Goal: Transaction & Acquisition: Obtain resource

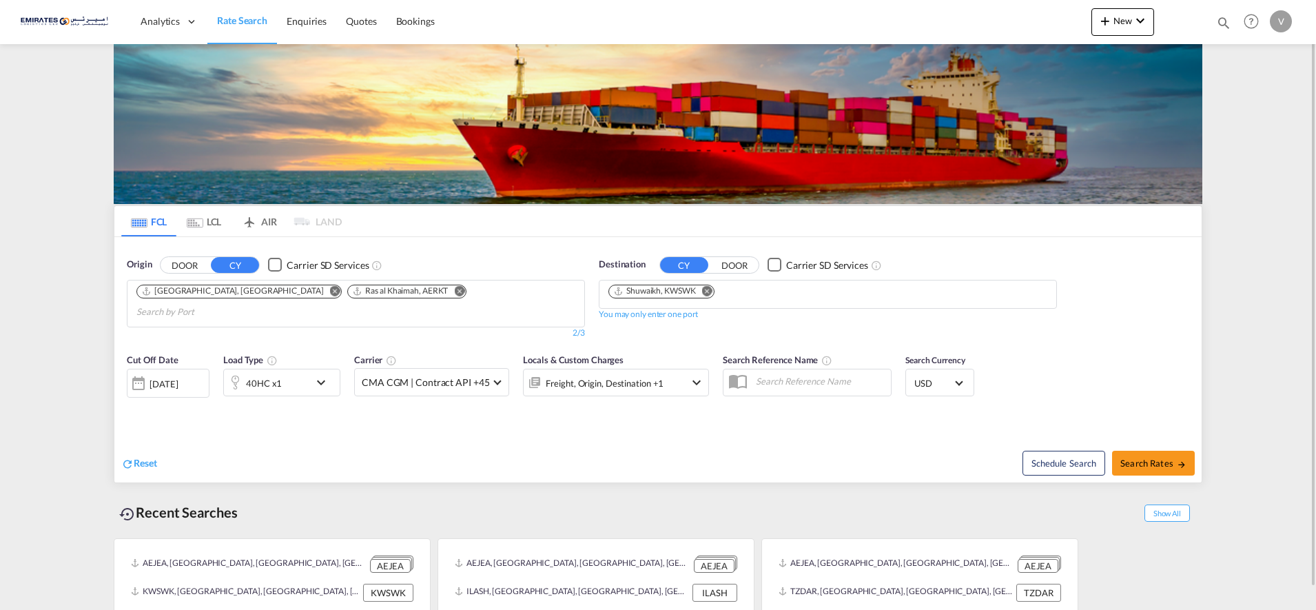
click at [708, 289] on md-icon "Remove" at bounding box center [707, 290] width 10 height 10
click at [638, 294] on input "Chips input." at bounding box center [673, 295] width 131 height 22
type input "a"
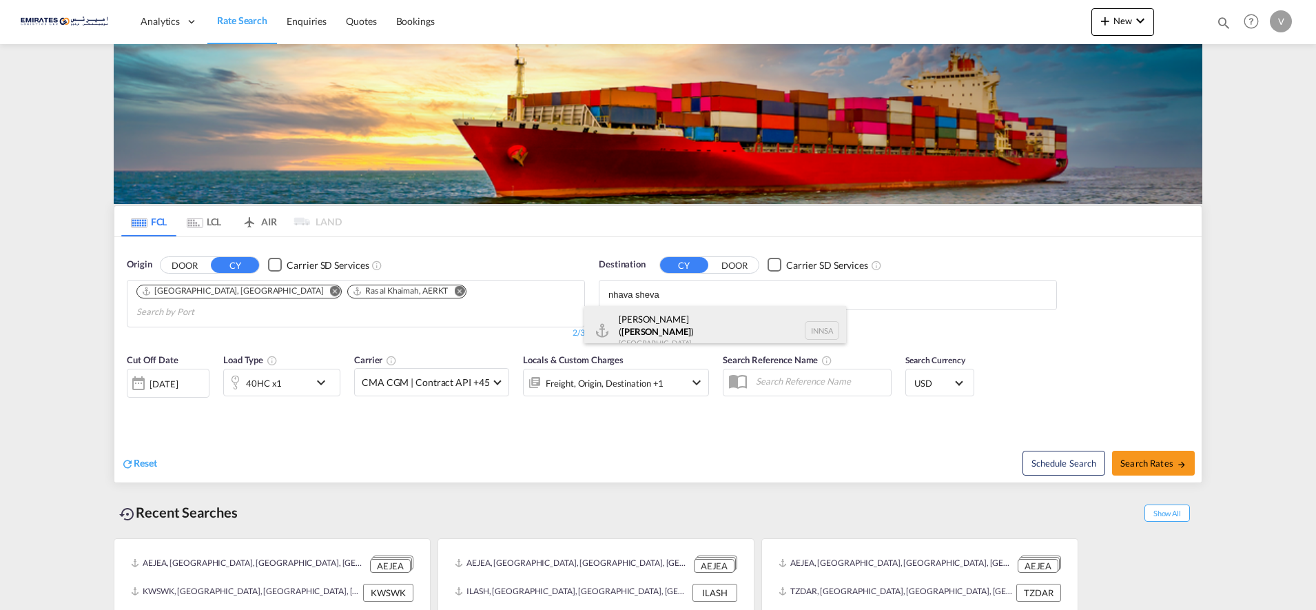
type input "nhava sheva"
click at [659, 325] on div "[PERSON_NAME] ( [GEOGRAPHIC_DATA] ) [GEOGRAPHIC_DATA] [GEOGRAPHIC_DATA]" at bounding box center [715, 331] width 262 height 50
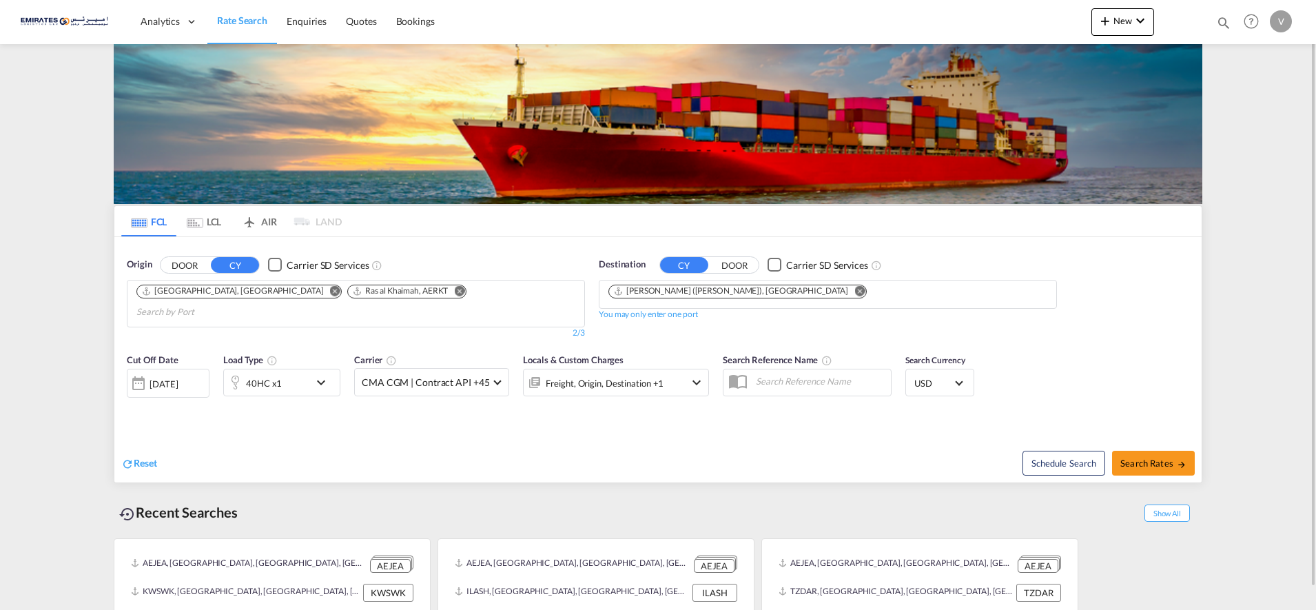
click at [316, 374] on md-icon "icon-chevron-down" at bounding box center [324, 382] width 23 height 17
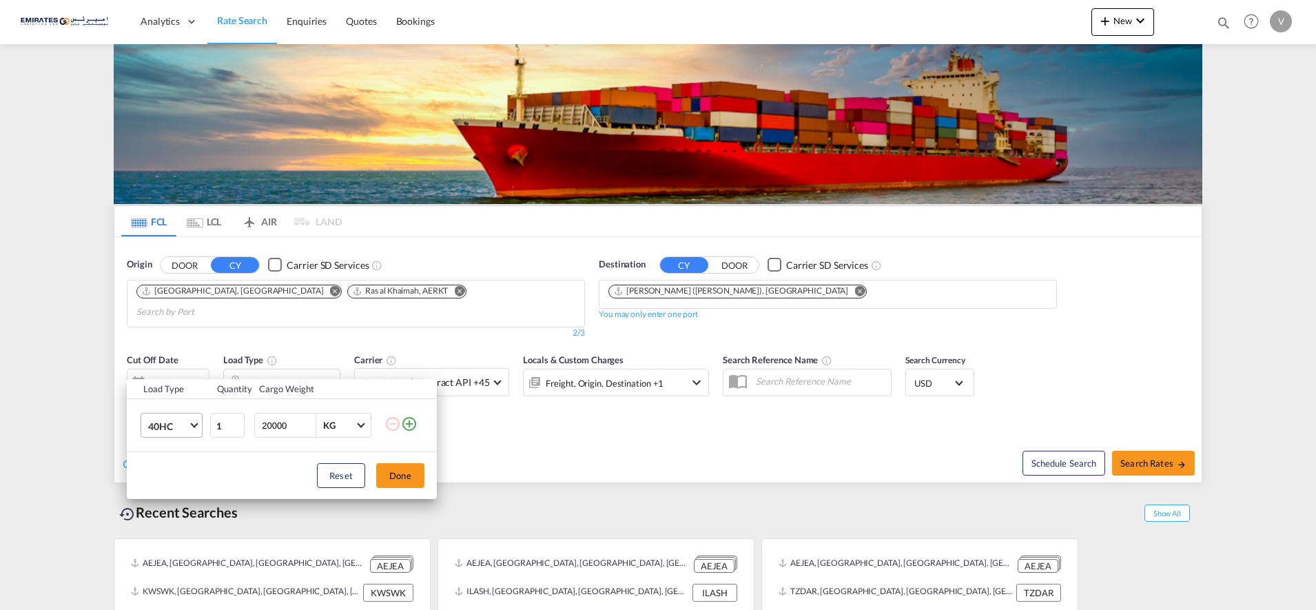
click at [176, 422] on span "40HC" at bounding box center [168, 427] width 40 height 14
click at [171, 361] on div "20GP" at bounding box center [160, 360] width 24 height 14
click at [397, 470] on button "Done" at bounding box center [400, 475] width 48 height 25
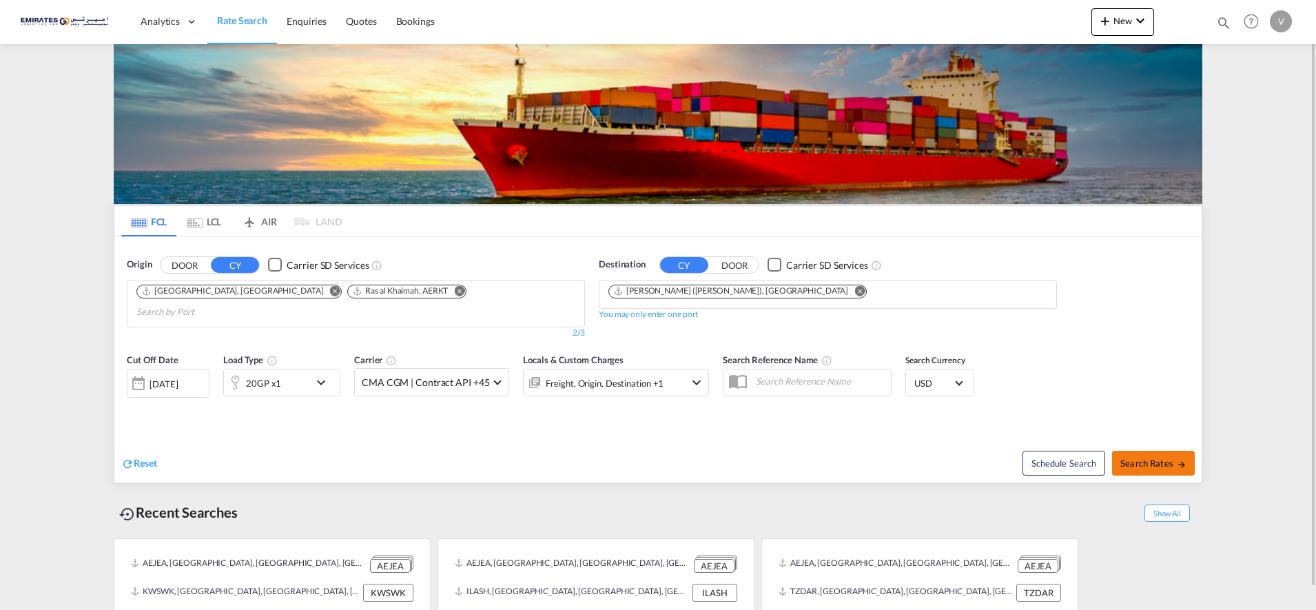
click at [1143, 453] on button "Search Rates" at bounding box center [1153, 463] width 83 height 25
type input "AEJEA,AERKT to INNSA / [DATE]"
